Goal: Information Seeking & Learning: Learn about a topic

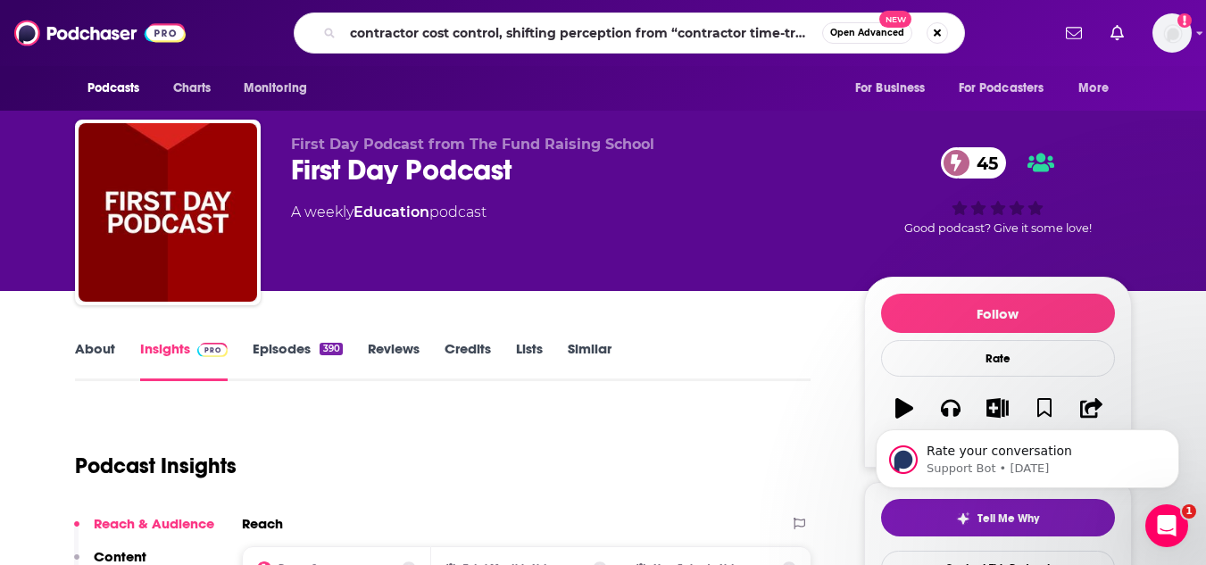
scroll to position [0, 343]
click at [710, 46] on input "contractor cost control, shifting perception from “contractor time-tracker” to …" at bounding box center [583, 33] width 480 height 29
drag, startPoint x: 505, startPoint y: 35, endPoint x: 625, endPoint y: 38, distance: 119.7
click at [625, 38] on input "contractor cost control, shifting perception from “contractor time-tracker” to …" at bounding box center [583, 33] width 480 height 29
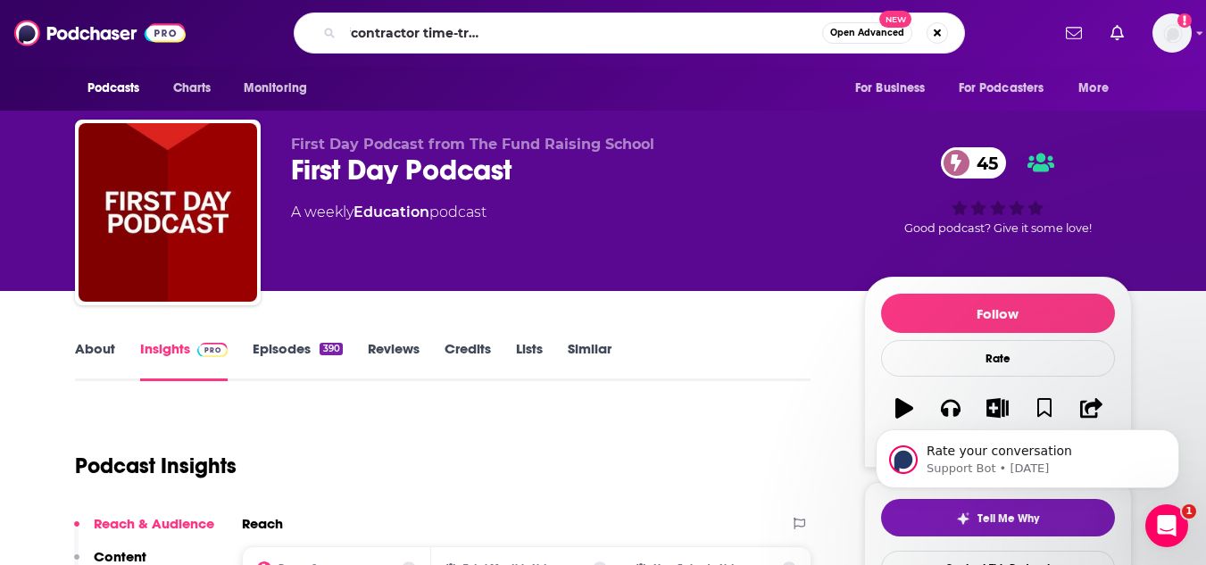
type input "contractor cost control, financial governance platform."
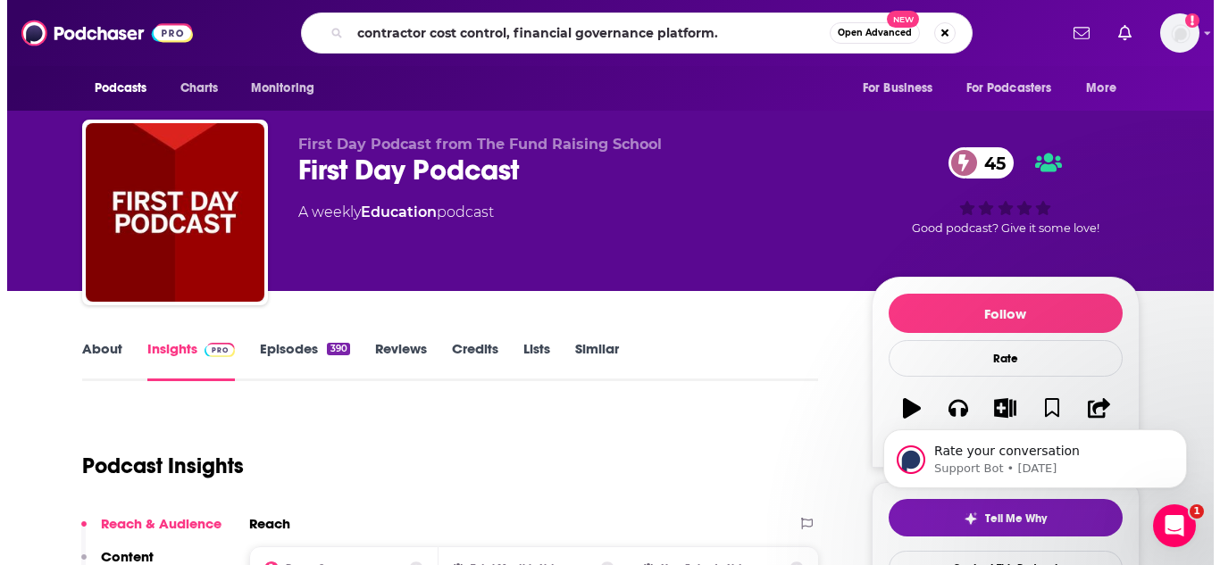
scroll to position [0, 0]
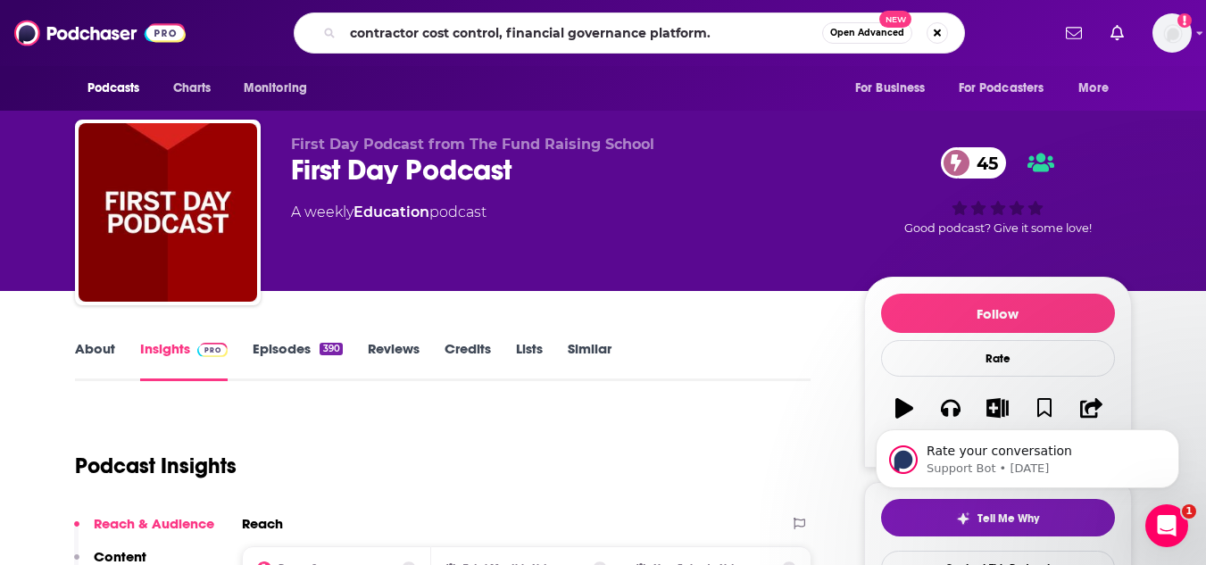
click at [803, 45] on input "contractor cost control, financial governance platform." at bounding box center [583, 33] width 480 height 29
